Goal: Share content: Share content

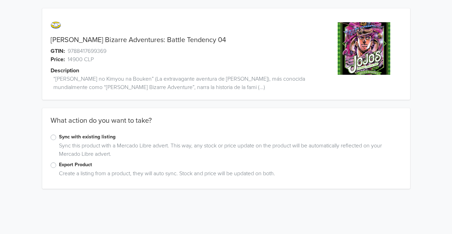
click at [50, 166] on div "Export Product Create a listing from a product, they will auto sync. Stock and …" at bounding box center [226, 171] width 368 height 20
click at [59, 164] on label "Export Product" at bounding box center [230, 165] width 343 height 8
click at [0, 0] on input "Export Product" at bounding box center [0, 0] width 0 height 0
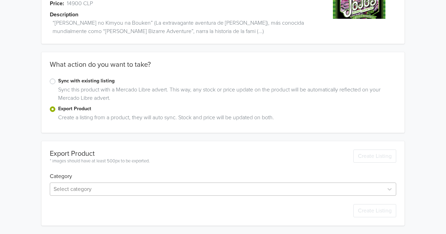
click at [83, 185] on div "Select category" at bounding box center [223, 189] width 347 height 13
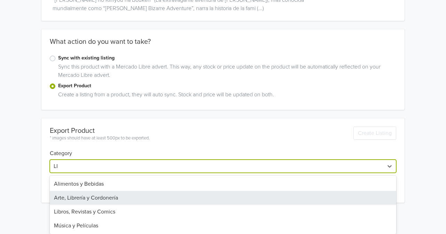
scroll to position [56, 0]
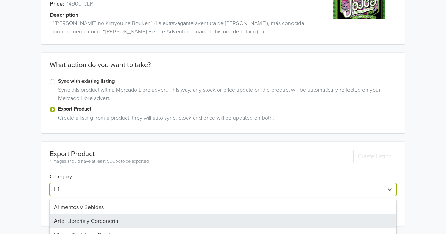
type input "LIBRO"
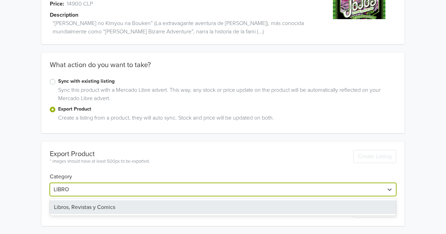
click at [77, 205] on div "Libros, Revistas y Comics" at bounding box center [223, 208] width 347 height 14
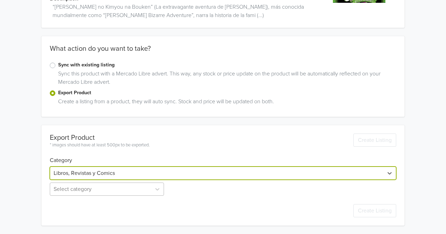
click at [76, 196] on div "Select category" at bounding box center [108, 189] width 116 height 13
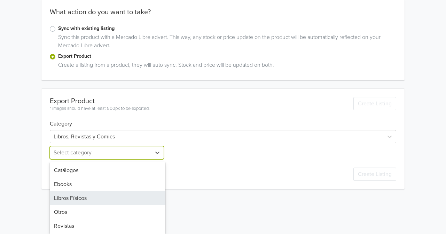
click at [76, 196] on div "Libros Físicos" at bounding box center [108, 199] width 116 height 14
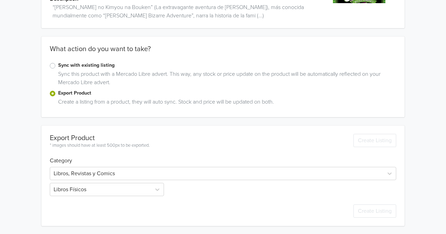
click at [34, 193] on div "JoJo's Bizarre Adventures: Battle Tendency 04 GTIN: 9788417699369 Price: 14900 …" at bounding box center [223, 81] width 436 height 307
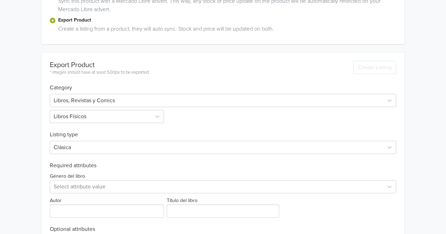
scroll to position [176, 0]
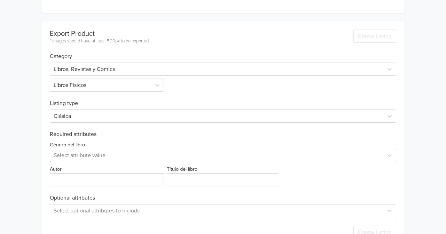
click at [80, 163] on div "Género del libro Select attribute value Autor Título del libro" at bounding box center [223, 162] width 347 height 49
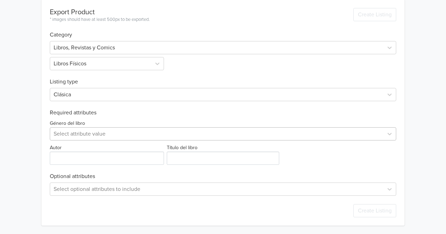
click at [80, 141] on div "Select attribute value" at bounding box center [223, 134] width 347 height 13
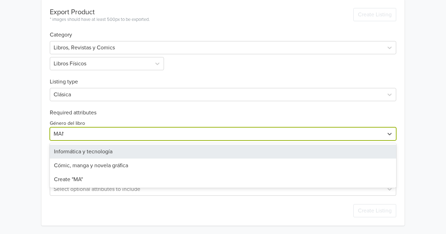
type input "MANGA"
click at [86, 149] on div "Cómic, manga y novela gráfica" at bounding box center [223, 152] width 347 height 14
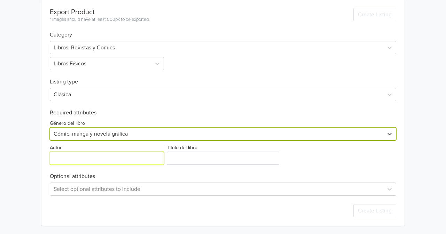
click at [82, 160] on input "Autor" at bounding box center [107, 158] width 114 height 13
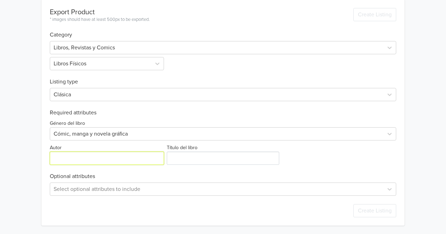
click at [78, 155] on input "Autor" at bounding box center [107, 158] width 114 height 13
paste input "HIROHIKO ARAKI"
type input "HIROHIKO ARAKI"
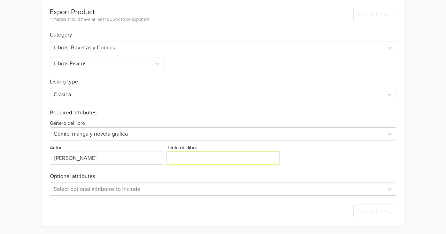
click at [208, 161] on input "Título del libro" at bounding box center [223, 158] width 113 height 13
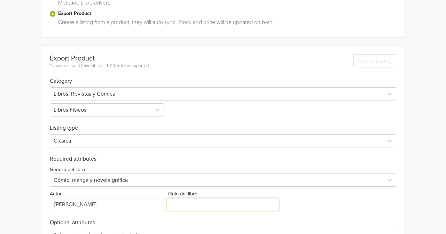
scroll to position [0, 0]
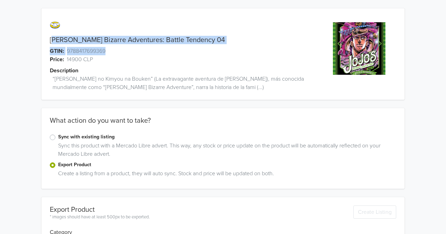
drag, startPoint x: 52, startPoint y: 38, endPoint x: 184, endPoint y: 51, distance: 133.4
click at [184, 51] on div "JoJo's Bizarre Adventures: Battle Tendency 04 GTIN: 9788417699369 Price: 14900 …" at bounding box center [177, 58] width 272 height 83
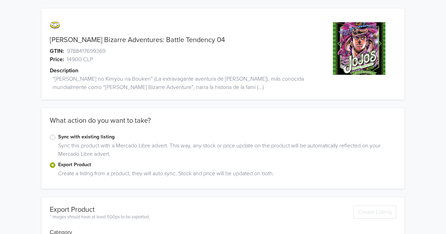
drag, startPoint x: 54, startPoint y: 31, endPoint x: 44, endPoint y: 37, distance: 11.1
click at [49, 33] on div "JoJo's Bizarre Adventures: Battle Tendency 04 GTIN: 9788417699369 Price: 14900 …" at bounding box center [177, 58] width 272 height 83
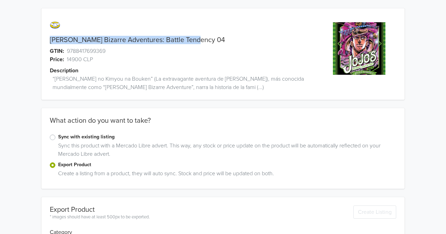
drag, startPoint x: 53, startPoint y: 38, endPoint x: 195, endPoint y: 41, distance: 142.2
click at [195, 41] on div "JoJo's Bizarre Adventures: Battle Tendency 04" at bounding box center [177, 40] width 272 height 8
copy link "JoJo's Bizarre Adventures: Battle Tendency 04"
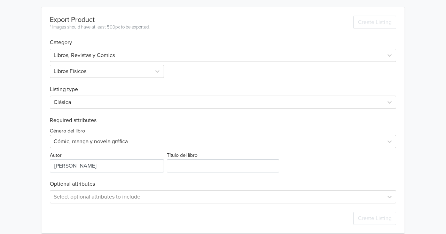
scroll to position [198, 0]
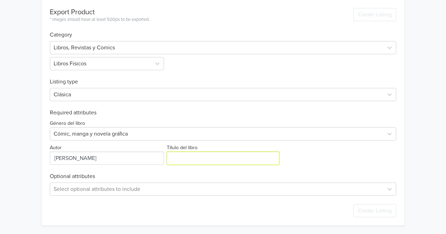
click at [180, 156] on input "Título del libro" at bounding box center [223, 158] width 113 height 13
paste input "JoJo's Bizarre Adventures: Battle Tendency 04"
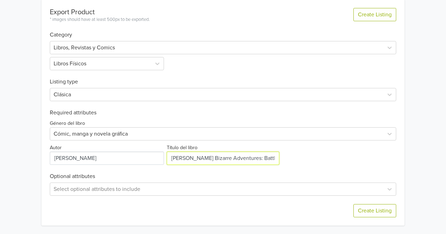
scroll to position [0, 9]
type input "JoJo's Bizarre Adventures: Battle Tendency 04"
click at [321, 169] on div "Export Product * images should have at least 500px to be exported. Create Listi…" at bounding box center [223, 113] width 347 height 226
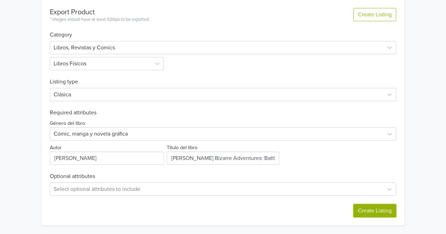
click at [369, 208] on button "Create Listing" at bounding box center [375, 211] width 43 height 13
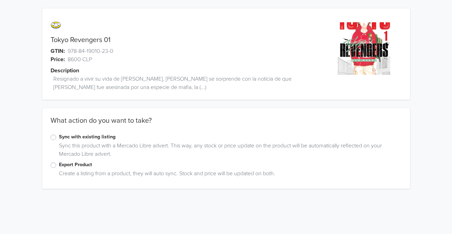
click at [61, 165] on label "Export Product" at bounding box center [230, 165] width 343 height 8
click at [0, 0] on input "Export Product" at bounding box center [0, 0] width 0 height 0
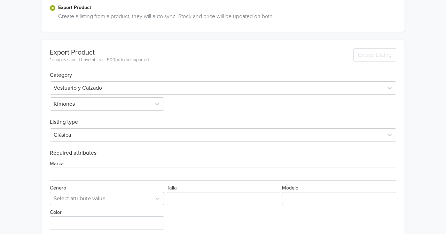
scroll to position [153, 0]
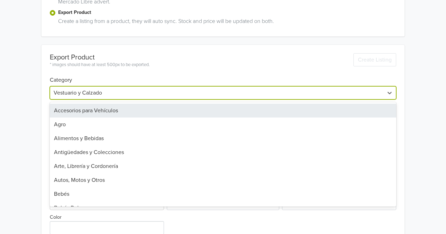
click at [87, 90] on div at bounding box center [217, 93] width 326 height 10
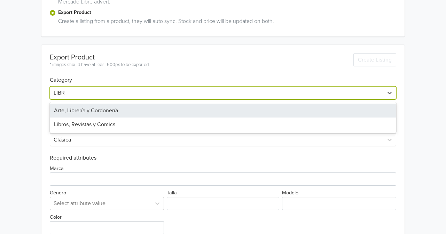
type input "LIBRO"
click at [81, 107] on div "Libros, Revistas y Comics" at bounding box center [223, 111] width 347 height 14
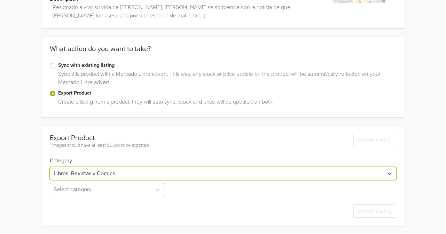
scroll to position [109, 0]
click at [94, 190] on div "Select category" at bounding box center [108, 189] width 116 height 13
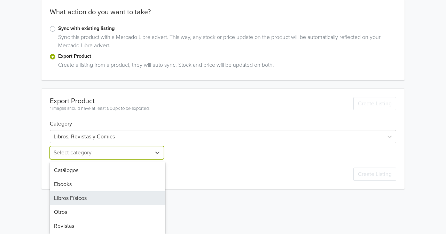
click at [87, 195] on div "Libros Físicos" at bounding box center [108, 199] width 116 height 14
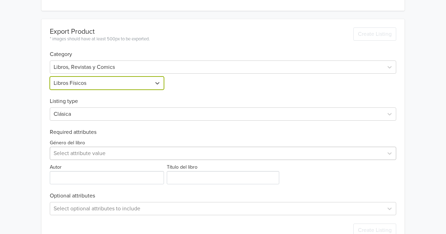
scroll to position [198, 0]
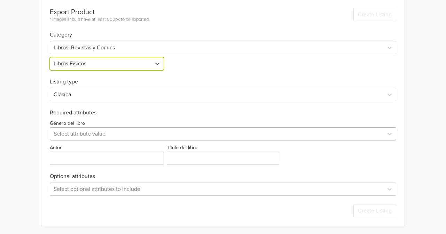
click at [71, 141] on div "Select attribute value" at bounding box center [223, 134] width 347 height 13
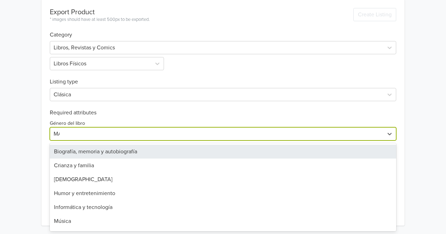
type input "MANGA"
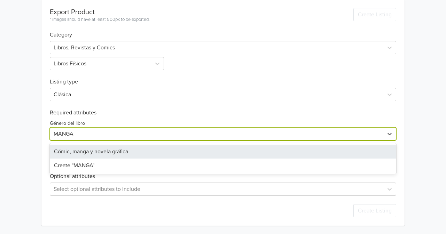
click at [71, 153] on div "Cómic, manga y novela gráfica" at bounding box center [223, 152] width 347 height 14
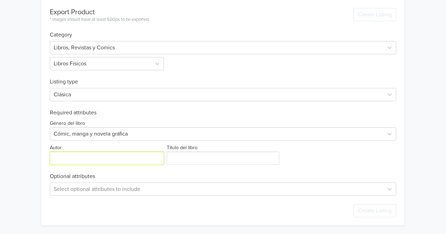
click at [74, 156] on input "Autor" at bounding box center [107, 158] width 114 height 13
paste input "[PERSON_NAME]"
type input "[PERSON_NAME]"
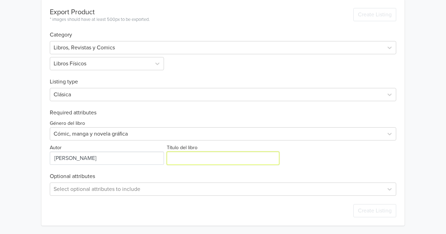
click at [174, 156] on input "Título del libro" at bounding box center [223, 158] width 113 height 13
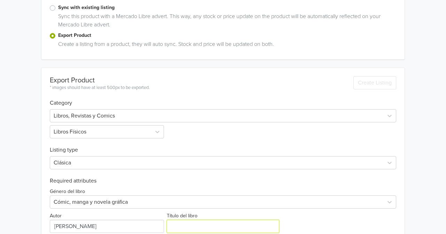
scroll to position [0, 0]
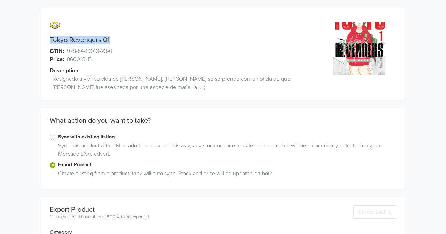
drag, startPoint x: 49, startPoint y: 40, endPoint x: 111, endPoint y: 41, distance: 62.7
click at [111, 41] on div "Tokyo Revengers 01" at bounding box center [177, 40] width 272 height 8
copy link "Tokyo Revengers 01"
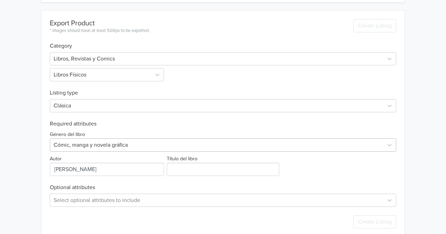
scroll to position [198, 0]
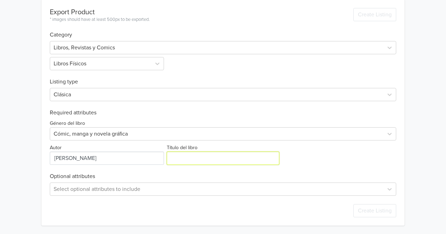
click at [208, 154] on input "Título del libro" at bounding box center [223, 158] width 113 height 13
paste input "Tokyo Revengers 01"
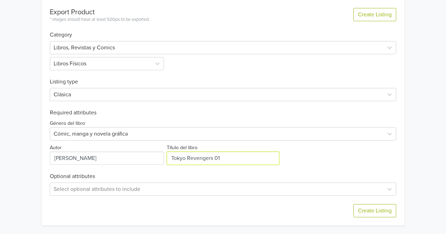
type input "Tokyo Revengers 01"
click at [316, 166] on div "Export Product * images should have at least 500px to be exported. Create Listi…" at bounding box center [223, 113] width 347 height 226
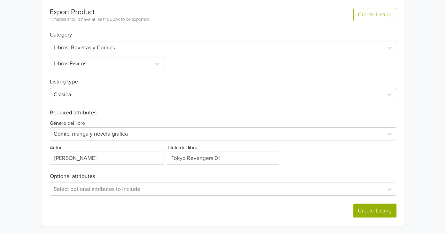
click at [371, 215] on button "Create Listing" at bounding box center [375, 211] width 43 height 13
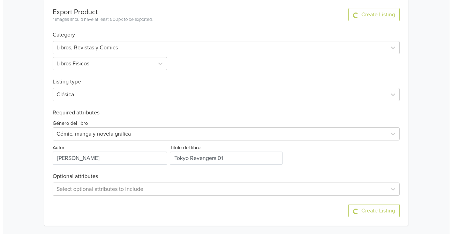
scroll to position [0, 0]
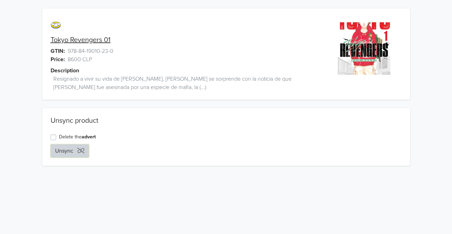
click at [64, 151] on button "Unsync" at bounding box center [70, 151] width 38 height 13
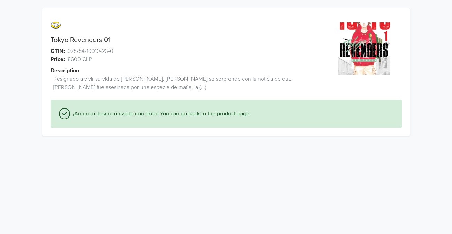
click at [79, 133] on div "Tokyo Revengers 01 GTIN: 978-84-19010-23-0 Price: 8600 CLP Description Resignad…" at bounding box center [226, 72] width 368 height 128
click at [77, 108] on div "¡Anuncio desincronizado con éxito! You can go back to the product page." at bounding box center [226, 114] width 351 height 28
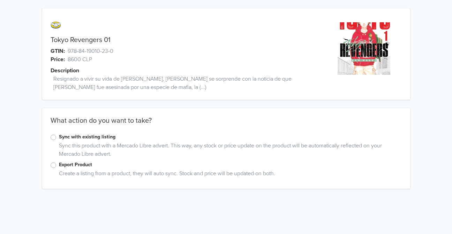
click at [64, 164] on label "Export Product" at bounding box center [230, 165] width 343 height 8
click at [0, 0] on input "Export Product" at bounding box center [0, 0] width 0 height 0
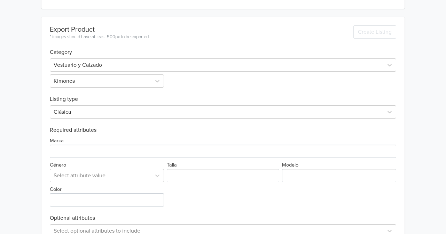
scroll to position [209, 0]
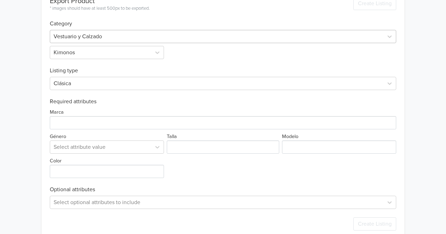
click at [86, 38] on div at bounding box center [217, 37] width 326 height 10
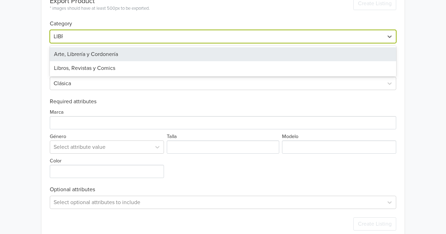
type input "LIBRO"
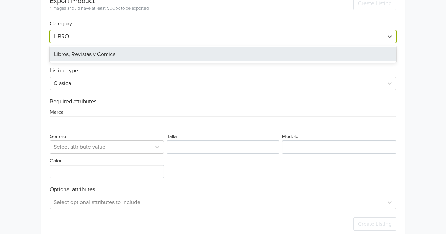
click at [84, 51] on div "Libros, Revistas y Comics" at bounding box center [223, 54] width 347 height 14
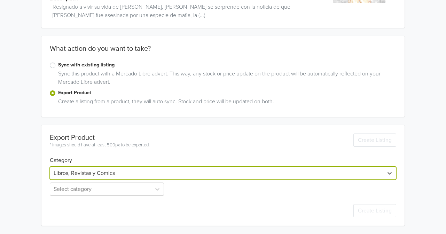
scroll to position [72, 0]
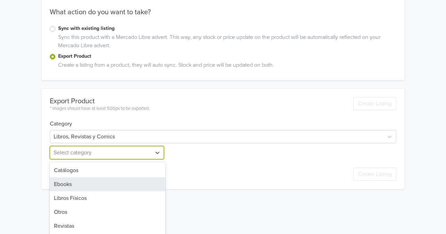
click at [87, 160] on div "5 results available. Use Up and Down to choose options, press Enter to select t…" at bounding box center [108, 152] width 116 height 13
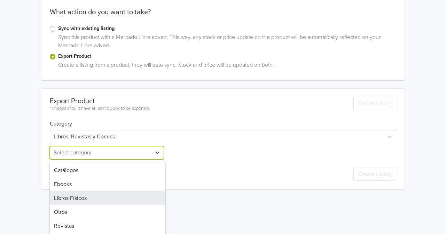
click at [72, 205] on div "Libros Físicos" at bounding box center [108, 199] width 116 height 14
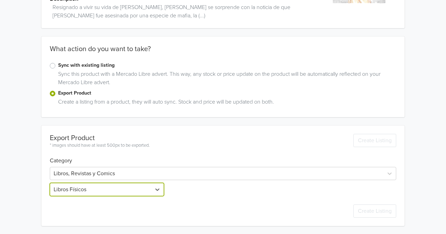
click at [31, 173] on div "Tokyo Revengers 01 GTIN: 978-84-19010-23-0 Price: 8600 CLP Description Resignad…" at bounding box center [223, 81] width 436 height 307
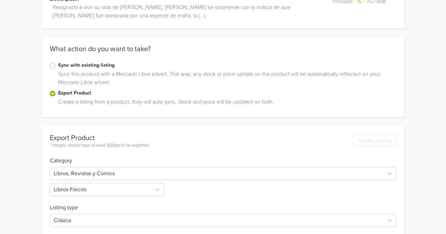
click at [29, 166] on div "Tokyo Revengers 01 GTIN: 978-84-19010-23-0 Price: 8600 CLP Description Resignad…" at bounding box center [223, 144] width 436 height 432
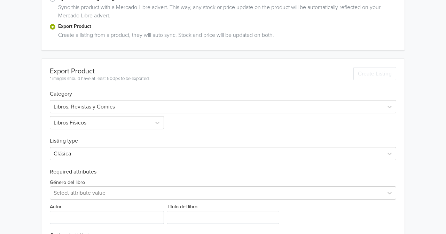
scroll to position [198, 0]
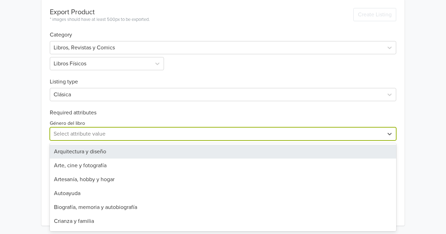
click at [70, 132] on div at bounding box center [217, 134] width 326 height 10
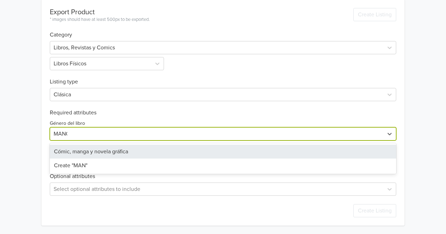
type input "MANGA"
click at [70, 155] on div "Cómic, manga y novela gráfica" at bounding box center [223, 152] width 347 height 14
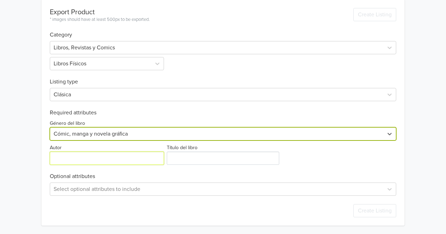
click at [54, 159] on input "Autor" at bounding box center [107, 158] width 114 height 13
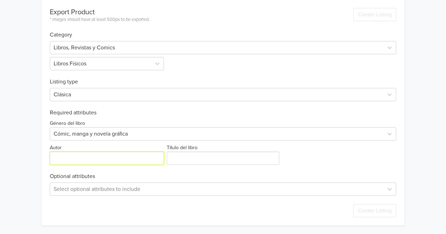
paste input "Resignado a vivir su vida de [PERSON_NAME], [PERSON_NAME] se sorprende con la n…"
type input "Resignado a vivir su vida de [PERSON_NAME], [PERSON_NAME] se sorprende con la n…"
click at [89, 159] on input "Autor" at bounding box center [107, 158] width 114 height 13
paste input "[PERSON_NAME]"
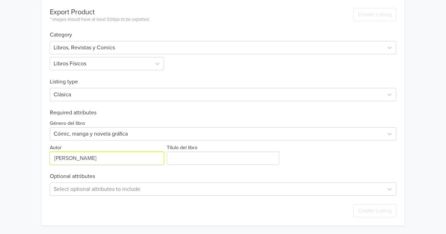
type input "[PERSON_NAME]"
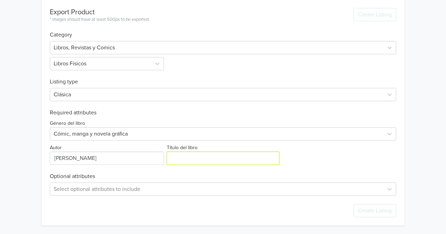
click at [188, 164] on input "Título del libro" at bounding box center [223, 158] width 113 height 13
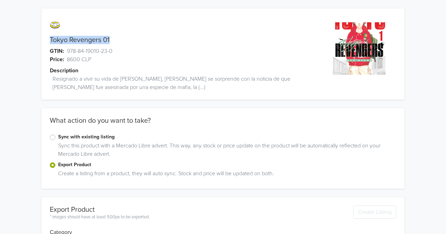
drag, startPoint x: 112, startPoint y: 40, endPoint x: 51, endPoint y: 41, distance: 61.7
click at [51, 41] on div "Tokyo Revengers 01" at bounding box center [177, 40] width 272 height 8
copy link "Tokyo Revengers 01"
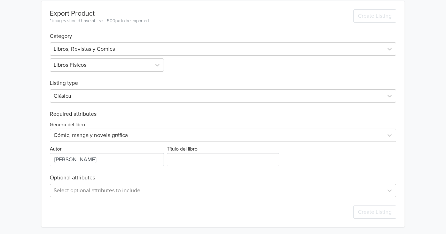
scroll to position [198, 0]
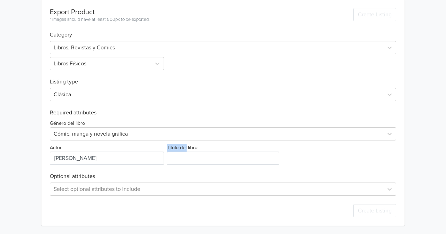
drag, startPoint x: 187, startPoint y: 149, endPoint x: 191, endPoint y: 153, distance: 5.0
click at [191, 153] on div "Título del libro" at bounding box center [224, 155] width 116 height 22
drag, startPoint x: 191, startPoint y: 153, endPoint x: 201, endPoint y: 164, distance: 15.3
click at [191, 153] on input "Título del libro" at bounding box center [223, 158] width 113 height 13
paste input "Tokyo Revengers 01"
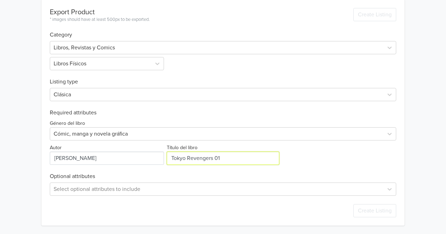
type input "Tokyo Revengers 01"
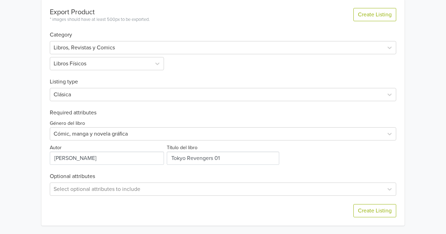
click at [316, 166] on div "Export Product * images should have at least 500px to be exported. Create Listi…" at bounding box center [223, 113] width 347 height 226
click at [121, 206] on div "Create Listing" at bounding box center [223, 211] width 347 height 30
click at [361, 217] on button "Create Listing" at bounding box center [375, 211] width 43 height 13
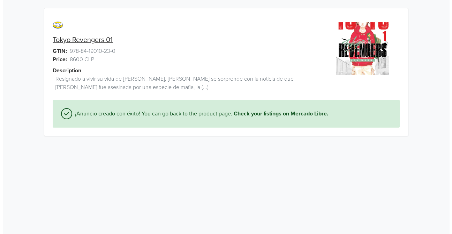
scroll to position [0, 0]
